Goal: Information Seeking & Learning: Learn about a topic

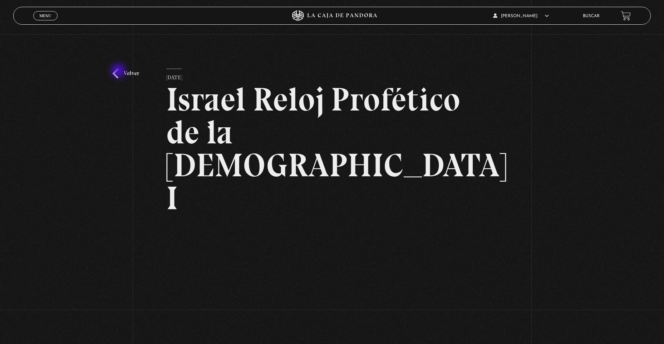
click at [119, 72] on link "Volver" at bounding box center [126, 74] width 26 height 10
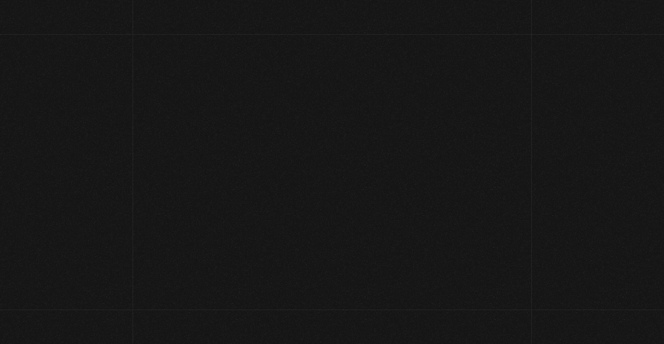
scroll to position [464, 0]
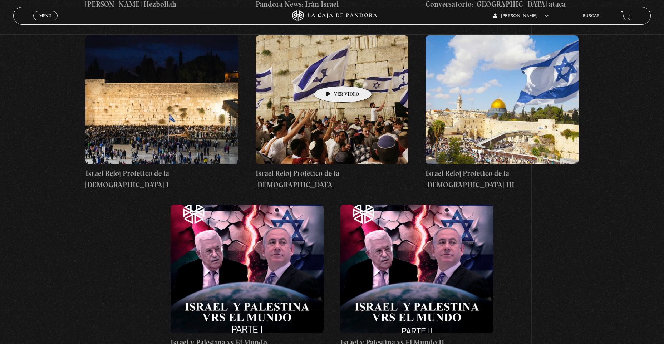
click at [332, 75] on figure at bounding box center [332, 99] width 153 height 129
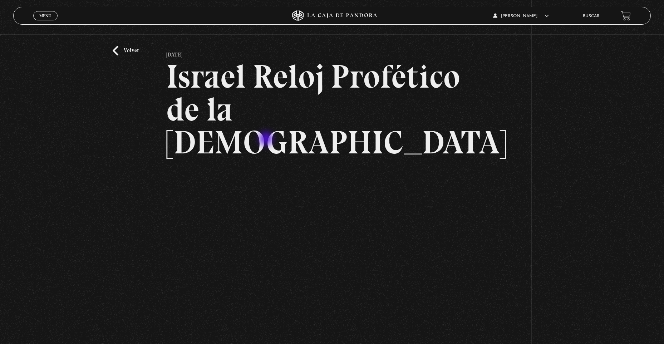
scroll to position [72, 0]
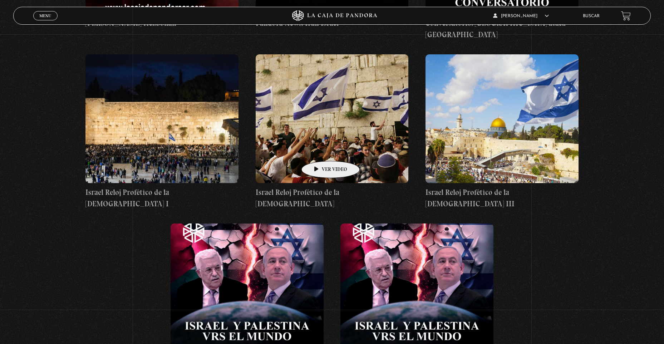
scroll to position [427, 0]
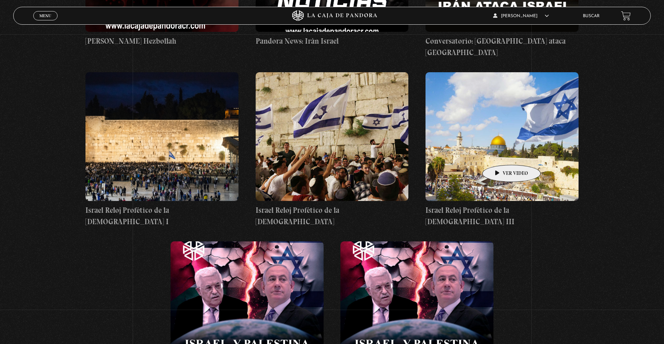
click at [501, 151] on figure at bounding box center [502, 136] width 153 height 129
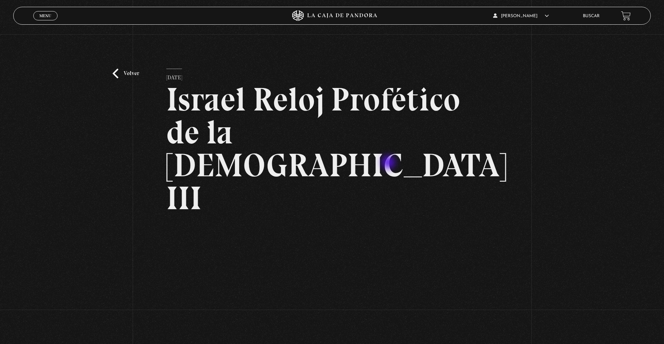
scroll to position [36, 0]
